Goal: Task Accomplishment & Management: Manage account settings

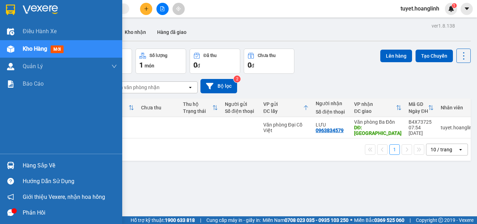
click at [83, 47] on div "Kho hàng mới" at bounding box center [70, 48] width 94 height 17
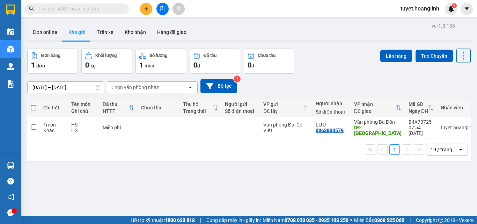
click at [56, 63] on div "1 đơn" at bounding box center [52, 65] width 43 height 10
click at [64, 58] on div "Đơn hàng" at bounding box center [52, 55] width 43 height 7
click at [63, 66] on div "1 đơn" at bounding box center [52, 65] width 43 height 10
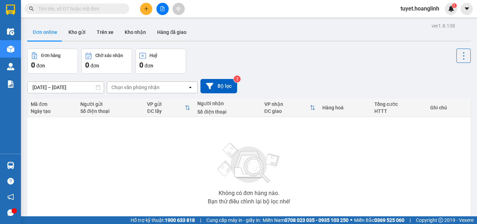
click at [50, 60] on div "0 đơn" at bounding box center [52, 65] width 43 height 10
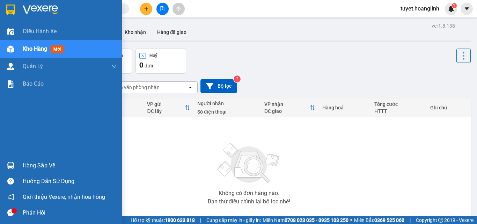
click at [69, 49] on div "Kho hàng mới" at bounding box center [70, 48] width 94 height 17
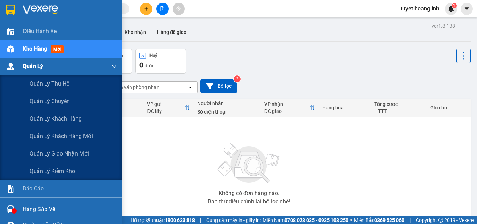
click at [76, 66] on div "Quản Lý" at bounding box center [70, 66] width 94 height 17
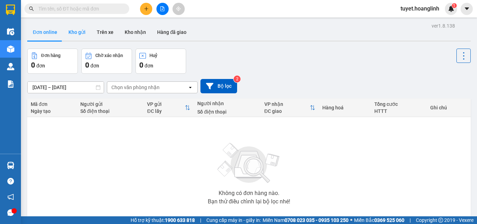
click at [79, 24] on button "Kho gửi" at bounding box center [77, 32] width 28 height 17
type input "[DATE] – [DATE]"
